Goal: Transaction & Acquisition: Book appointment/travel/reservation

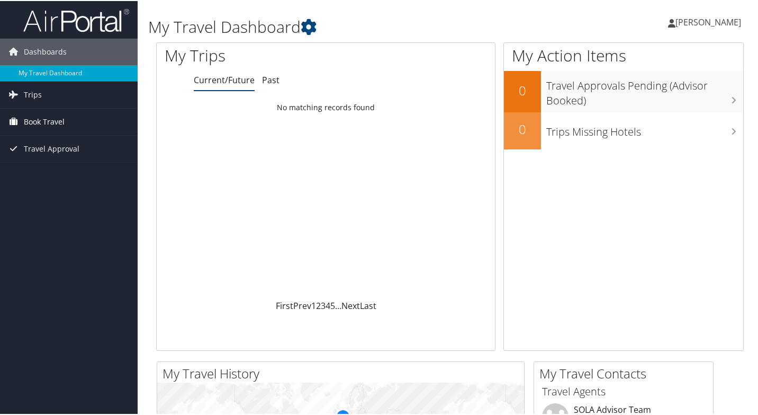
click at [34, 121] on span "Book Travel" at bounding box center [44, 120] width 41 height 26
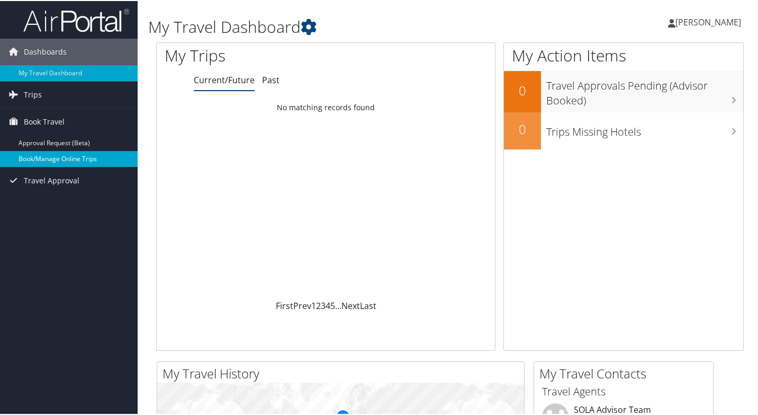
click at [62, 154] on link "Book/Manage Online Trips" at bounding box center [69, 158] width 138 height 16
click at [59, 158] on link "Book/Manage Online Trips" at bounding box center [69, 158] width 138 height 16
